Goal: Navigation & Orientation: Find specific page/section

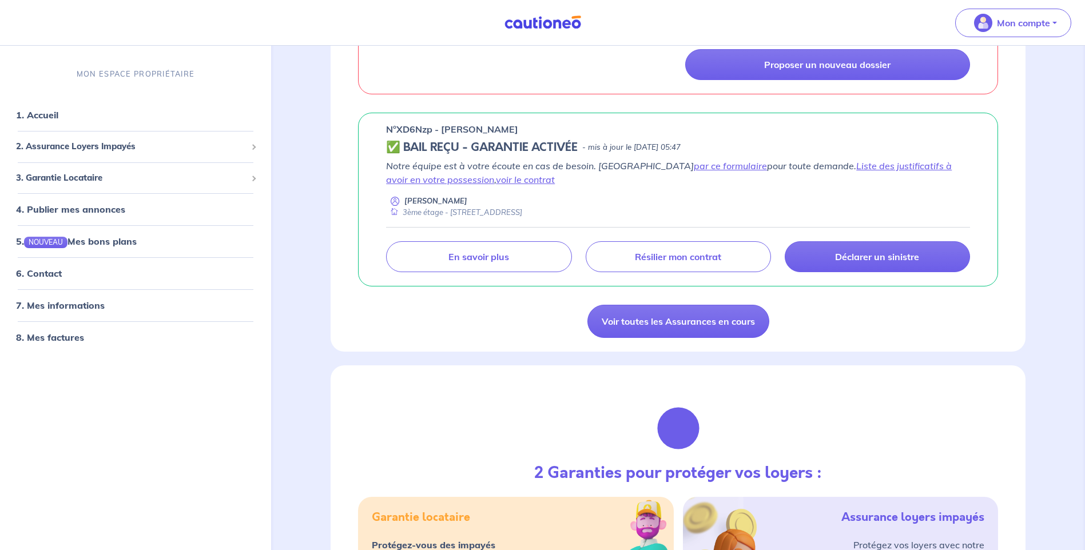
scroll to position [343, 0]
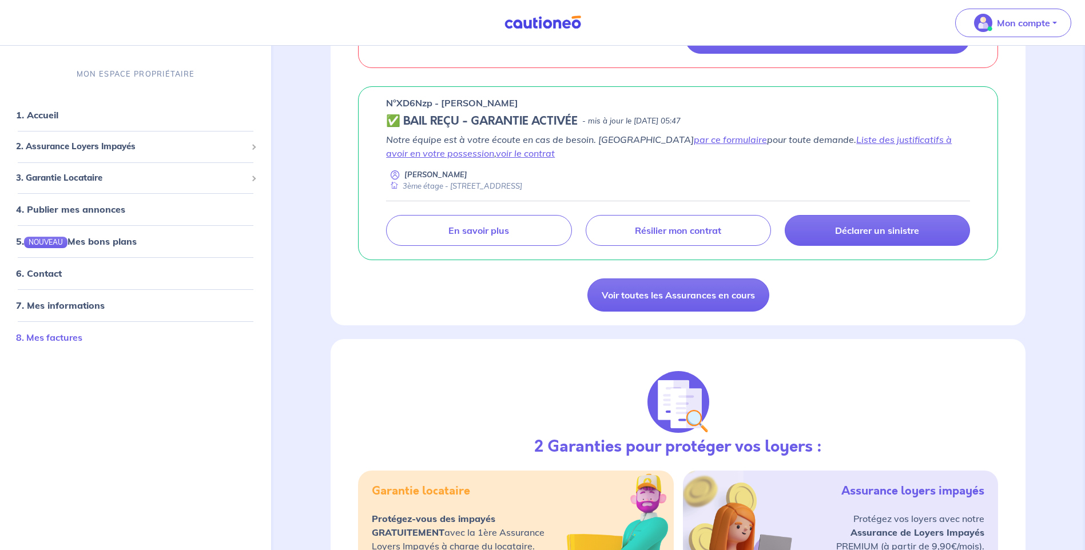
click at [69, 338] on link "8. Mes factures" at bounding box center [49, 337] width 66 height 11
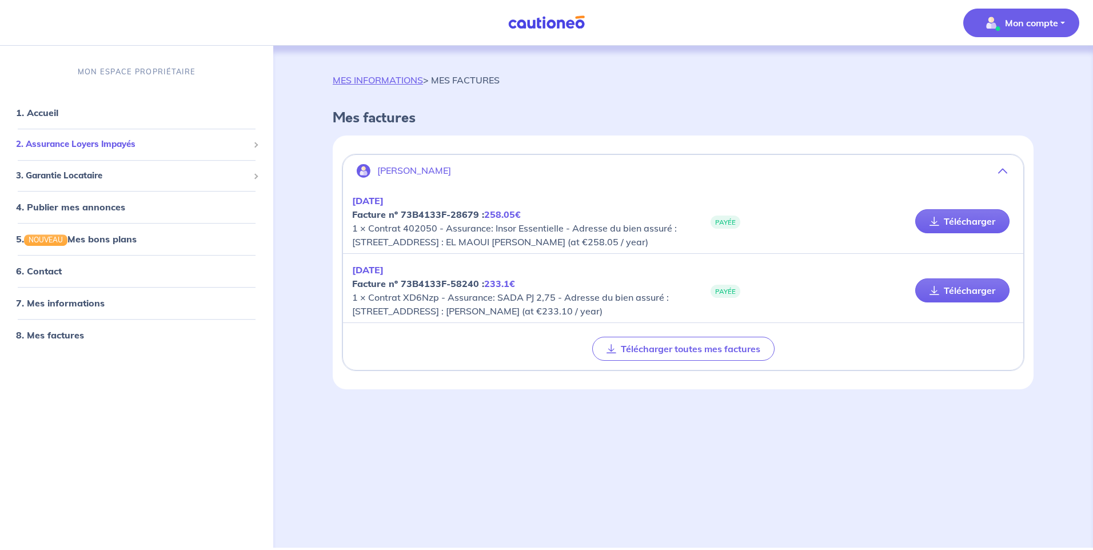
click at [110, 143] on span "2. Assurance Loyers Impayés" at bounding box center [132, 144] width 233 height 13
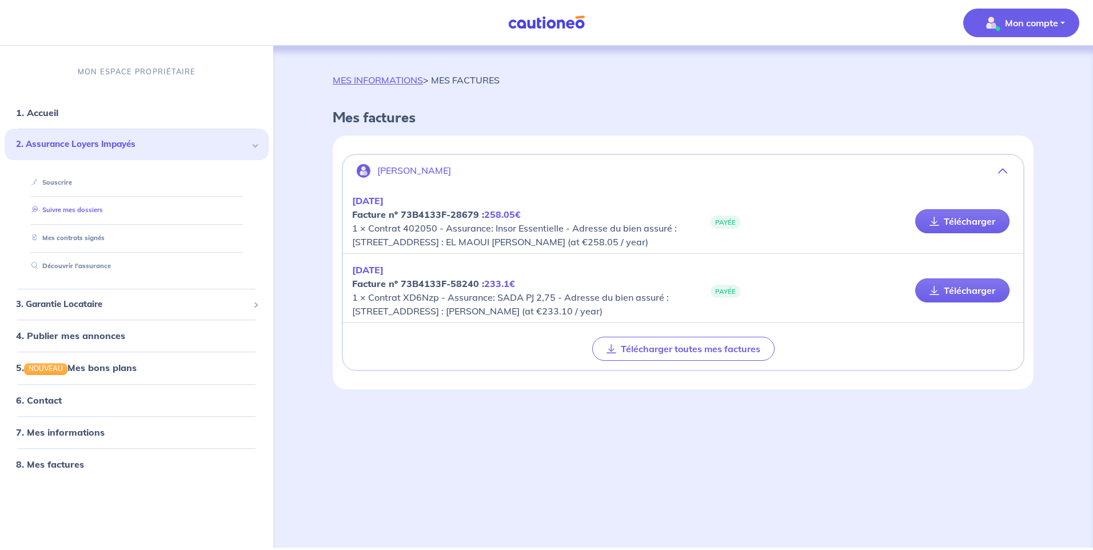
click at [86, 211] on link "Suivre mes dossiers" at bounding box center [65, 210] width 76 height 8
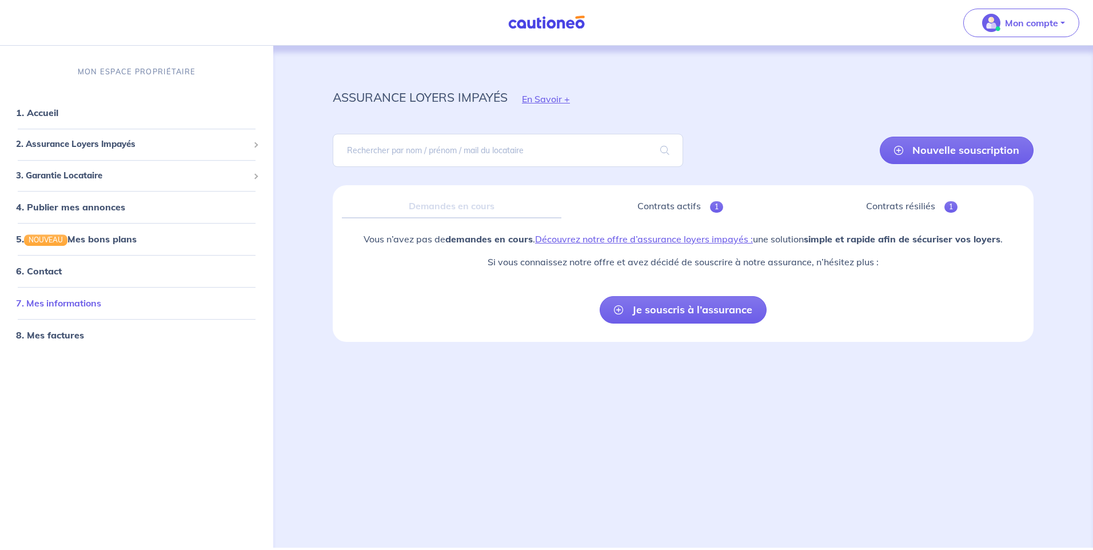
click at [69, 304] on link "7. Mes informations" at bounding box center [58, 303] width 85 height 11
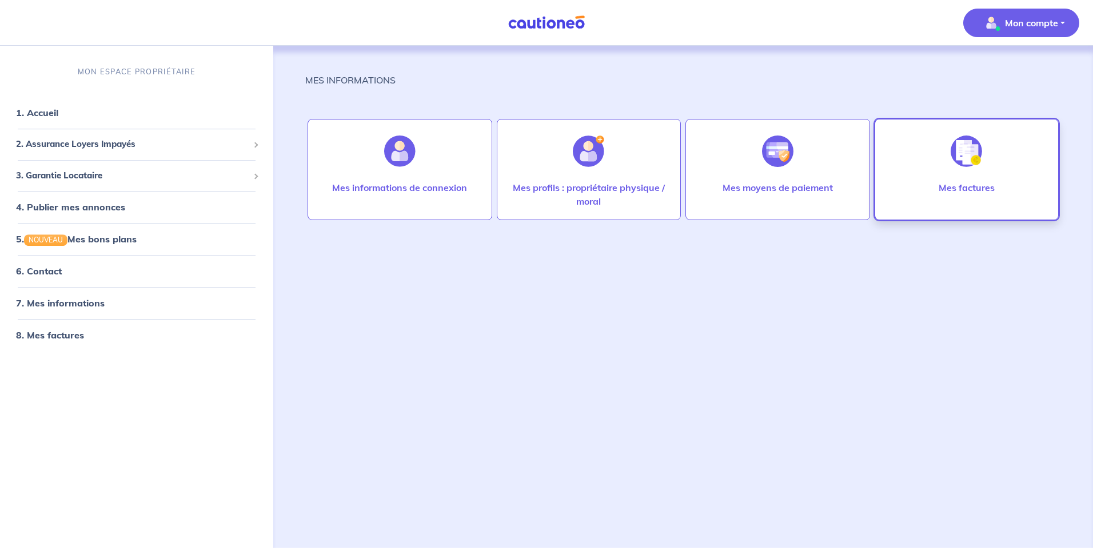
click at [980, 169] on div at bounding box center [967, 151] width 50 height 59
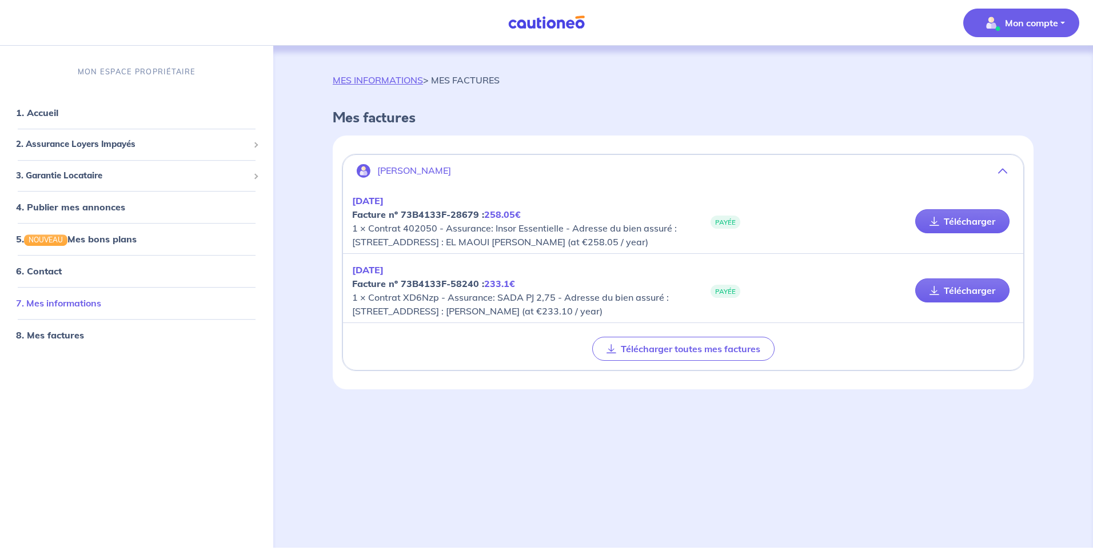
click at [78, 301] on link "7. Mes informations" at bounding box center [58, 303] width 85 height 11
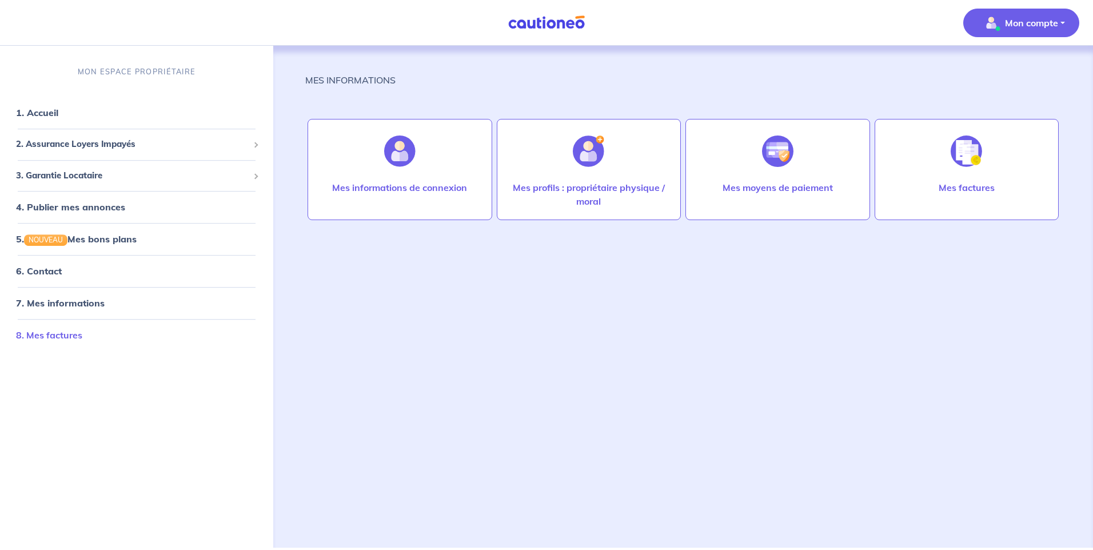
click at [75, 336] on link "8. Mes factures" at bounding box center [49, 335] width 66 height 11
